Goal: Navigation & Orientation: Find specific page/section

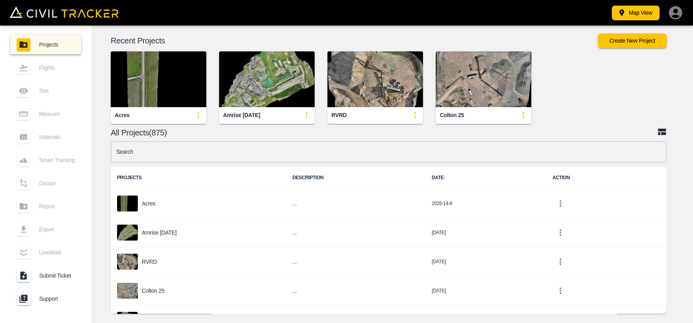
click at [386, 85] on img "button" at bounding box center [376, 79] width 96 height 56
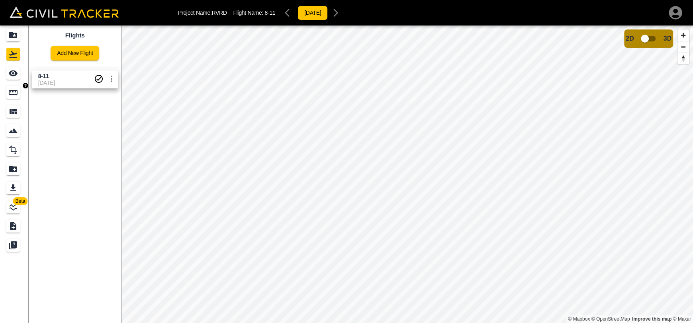
drag, startPoint x: 11, startPoint y: 89, endPoint x: 18, endPoint y: 92, distance: 7.3
click at [11, 89] on icon "Measure" at bounding box center [13, 93] width 10 height 10
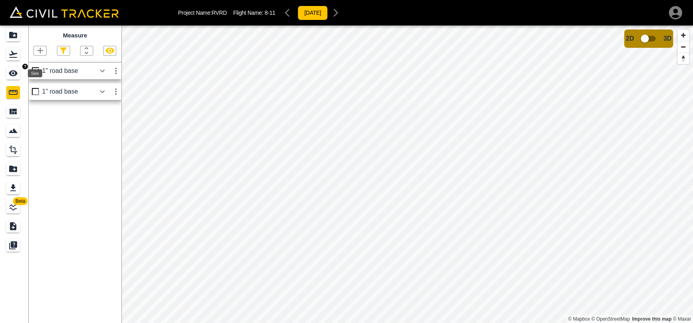
click at [11, 77] on icon "See" at bounding box center [13, 74] width 10 height 10
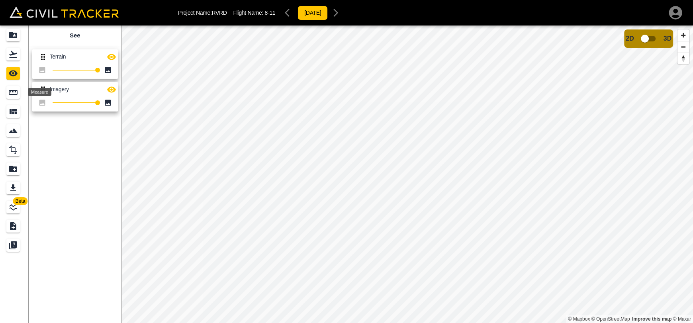
click at [11, 96] on icon "Measure" at bounding box center [13, 93] width 10 height 10
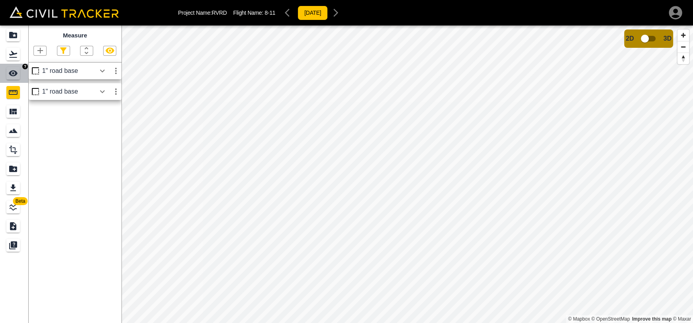
click at [0, 69] on link at bounding box center [14, 73] width 29 height 19
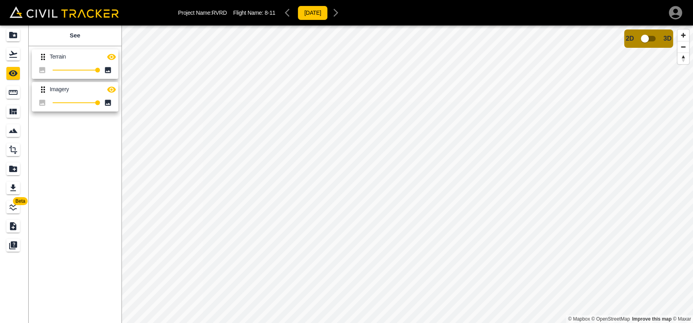
click at [110, 57] on icon "button" at bounding box center [112, 57] width 10 height 10
click at [113, 57] on icon "button" at bounding box center [112, 57] width 10 height 10
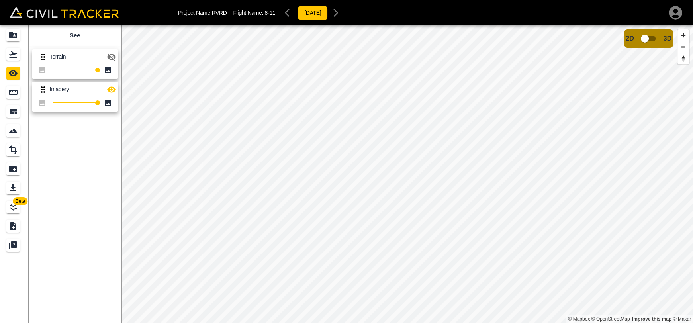
click at [113, 57] on icon "button" at bounding box center [112, 57] width 10 height 10
click at [18, 94] on div "Measure" at bounding box center [13, 92] width 14 height 13
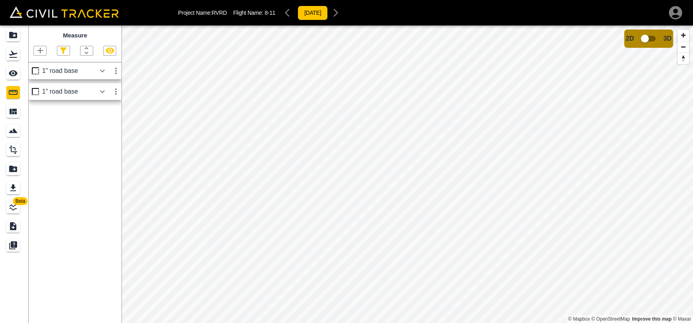
click at [103, 74] on icon "button" at bounding box center [103, 71] width 10 height 10
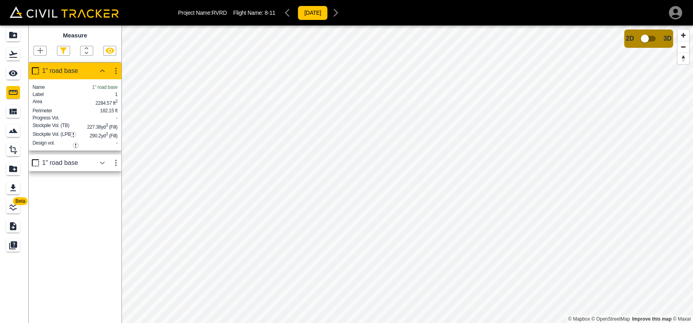
click at [108, 171] on button "button" at bounding box center [103, 163] width 14 height 16
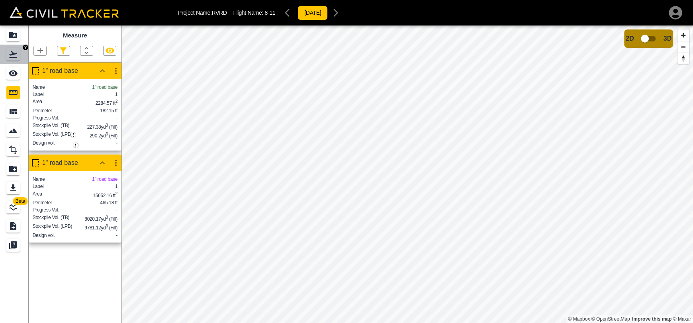
click at [10, 60] on div "Flights" at bounding box center [13, 54] width 14 height 13
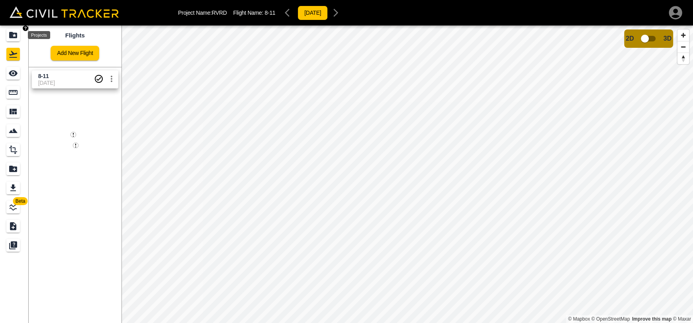
click at [12, 35] on icon "Projects" at bounding box center [13, 35] width 8 height 6
